Goal: Information Seeking & Learning: Find specific page/section

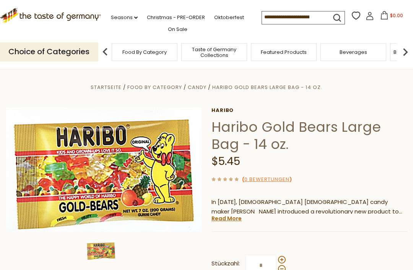
click at [89, 180] on img at bounding box center [104, 169] width 196 height 125
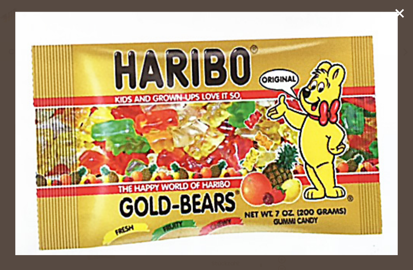
click at [403, 15] on icon at bounding box center [399, 13] width 11 height 11
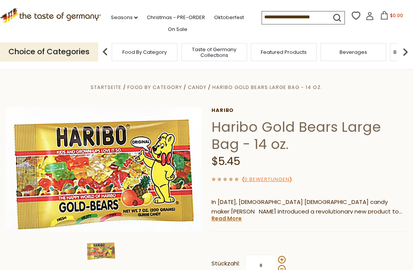
click at [296, 20] on input at bounding box center [294, 16] width 65 height 11
click at [143, 166] on img at bounding box center [104, 169] width 196 height 125
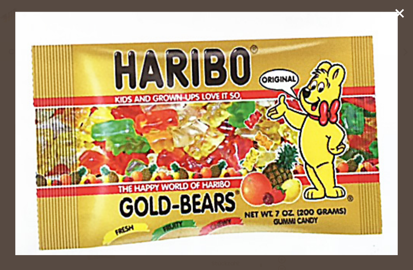
click at [399, 12] on icon at bounding box center [399, 13] width 11 height 11
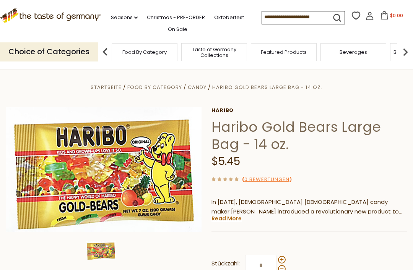
click at [286, 22] on input at bounding box center [294, 16] width 65 height 11
click at [301, 21] on input at bounding box center [294, 16] width 65 height 11
click at [333, 15] on icon "submit" at bounding box center [336, 18] width 7 height 7
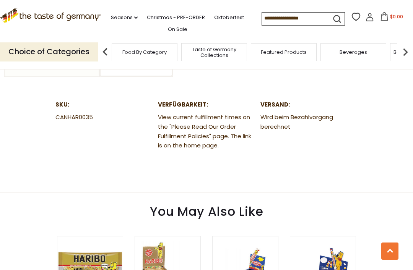
scroll to position [505, 0]
